Goal: Task Accomplishment & Management: Use online tool/utility

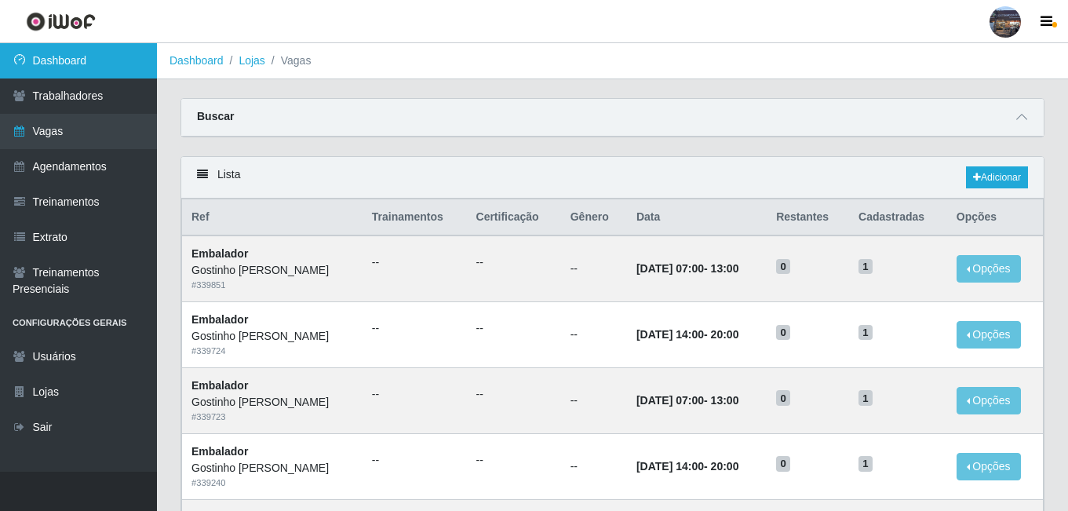
click at [120, 63] on link "Dashboard" at bounding box center [78, 60] width 157 height 35
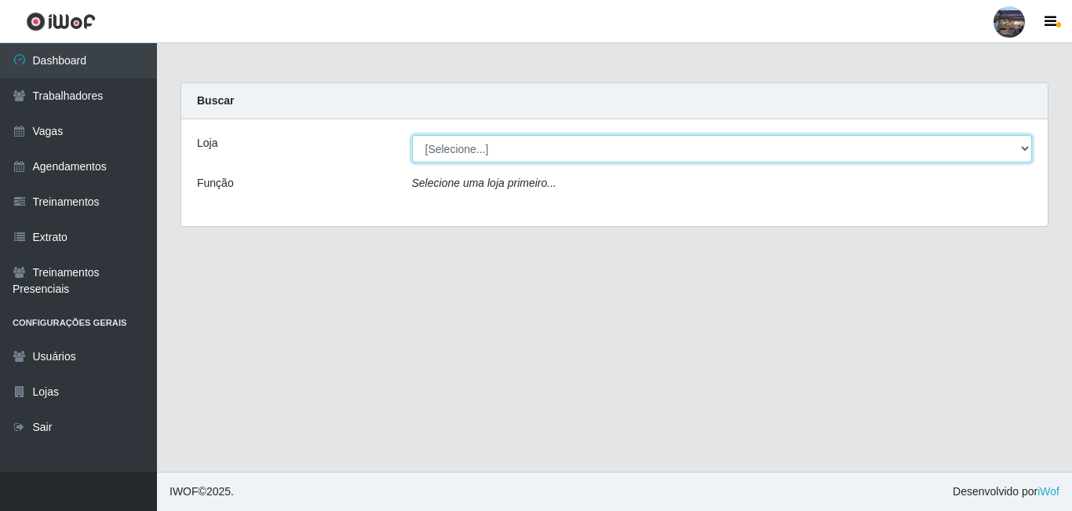
click at [508, 143] on select "[Selecione...] Gostinho da Roça" at bounding box center [722, 148] width 621 height 27
select select "303"
click at [412, 135] on select "[Selecione...] Gostinho da Roça" at bounding box center [722, 148] width 621 height 27
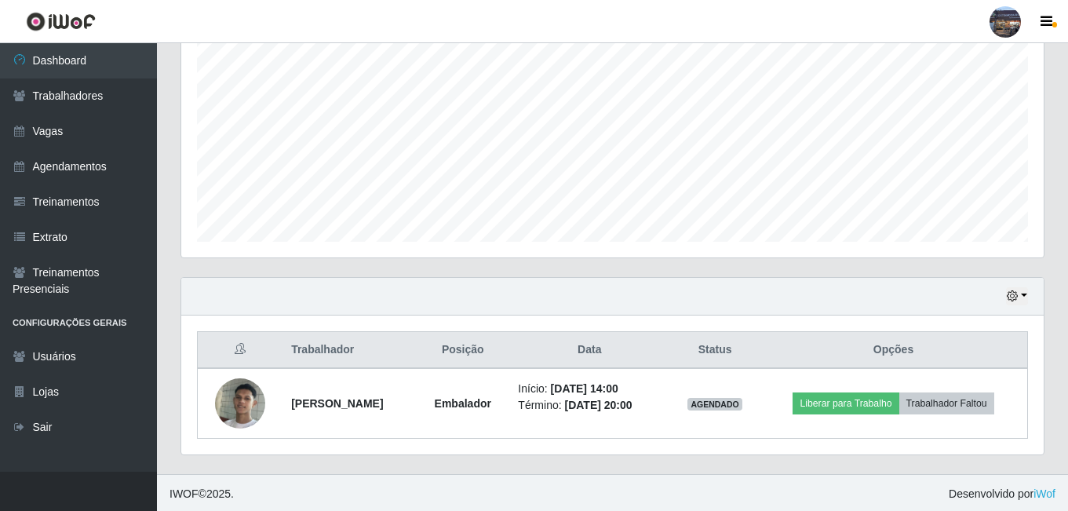
scroll to position [322, 0]
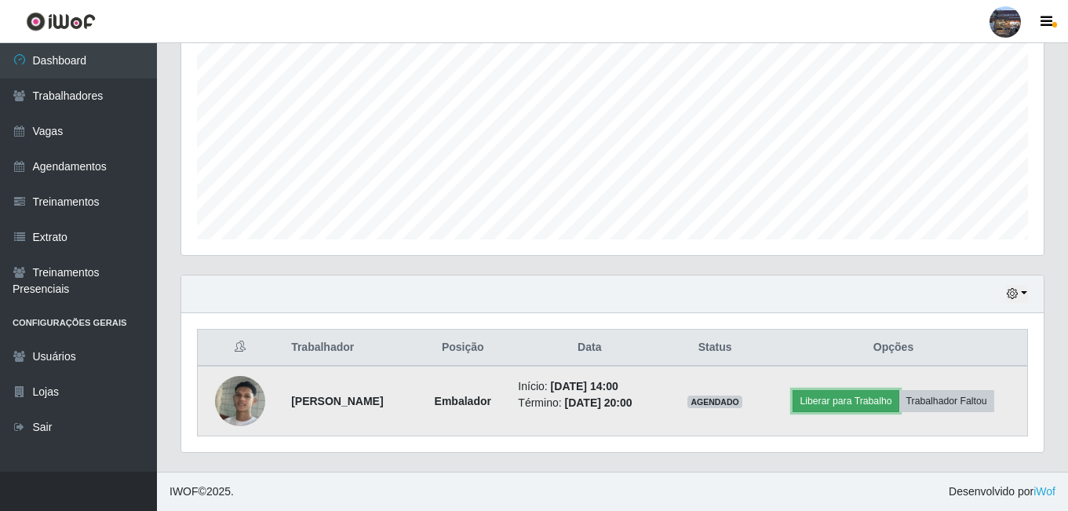
click at [846, 406] on button "Liberar para Trabalho" at bounding box center [845, 401] width 106 height 22
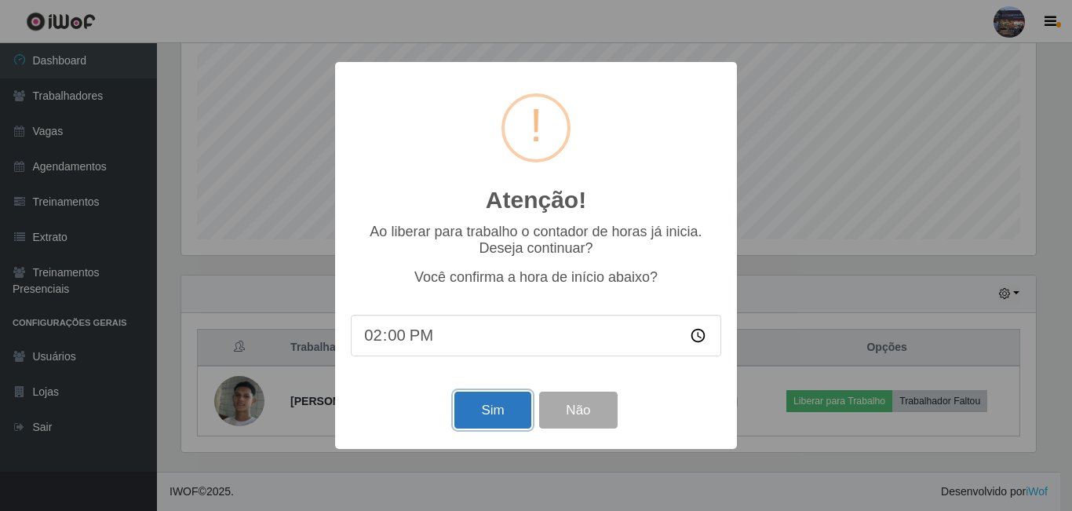
click at [511, 411] on button "Sim" at bounding box center [492, 409] width 76 height 37
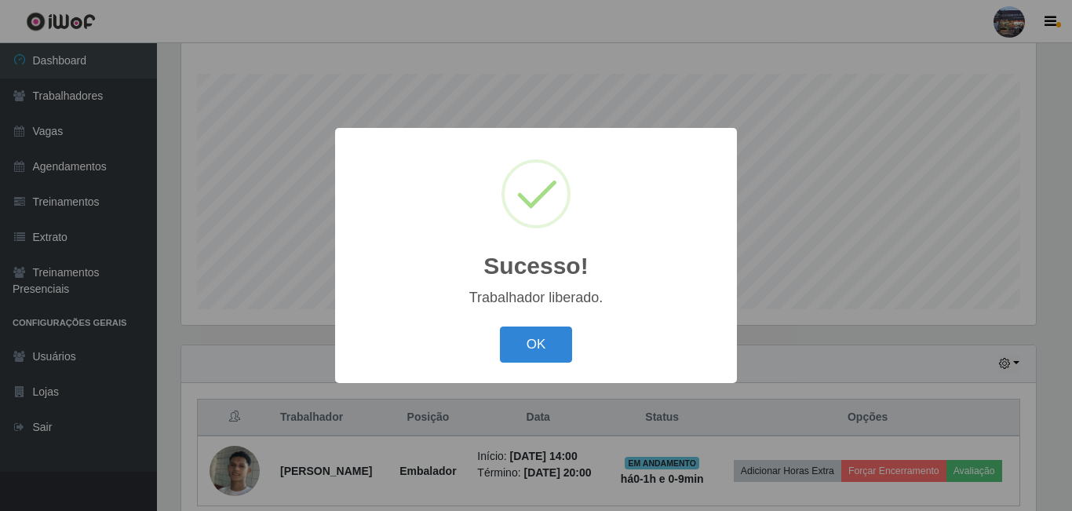
drag, startPoint x: 531, startPoint y: 363, endPoint x: 535, endPoint y: 379, distance: 16.2
click at [535, 379] on div "Sucesso! × Trabalhador liberado. OK Cancel" at bounding box center [536, 255] width 402 height 254
click at [567, 349] on button "OK" at bounding box center [536, 344] width 73 height 37
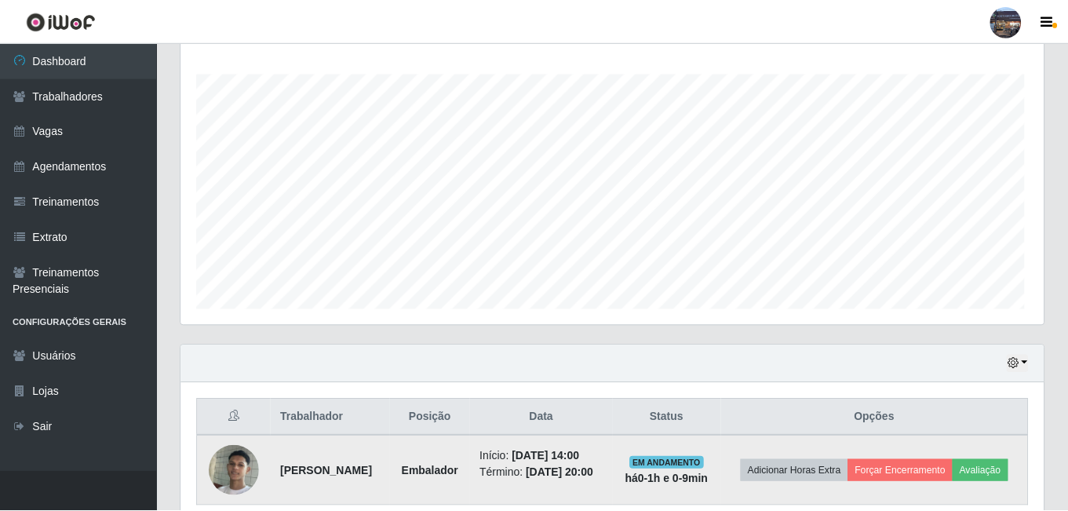
scroll to position [326, 862]
